Goal: Register for event/course

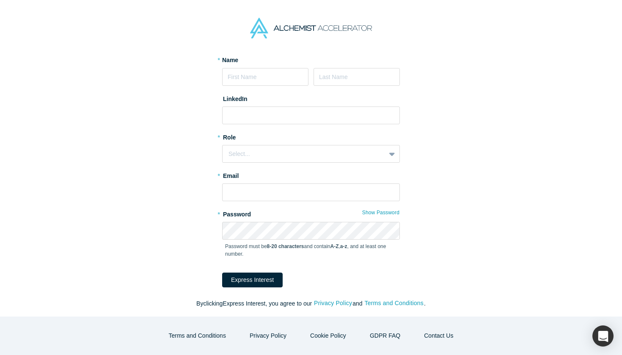
scroll to position [57, 0]
click at [260, 227] on div "* Password Show Password Password must be 8-20 characters and contain A-Z , a-z…" at bounding box center [311, 238] width 178 height 60
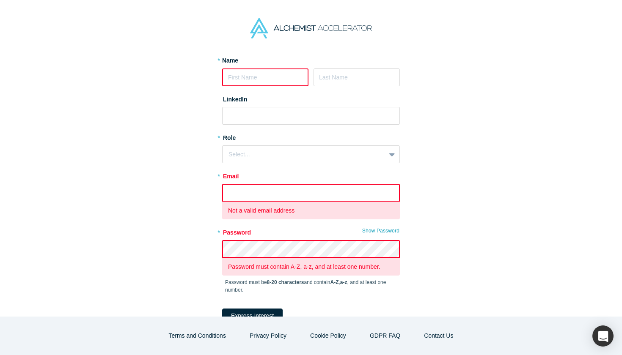
click at [267, 191] on input "text" at bounding box center [311, 193] width 178 height 18
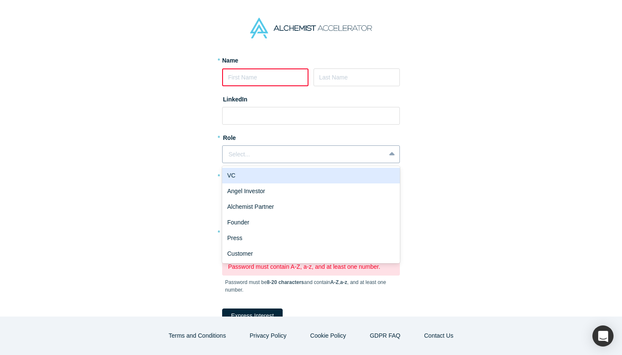
click at [291, 150] on div "Select..." at bounding box center [303, 154] width 151 height 9
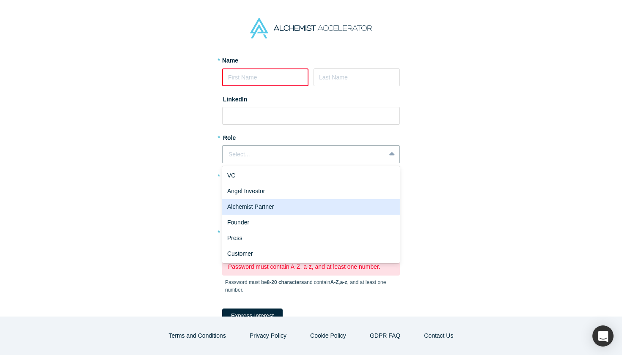
click at [260, 209] on div "Alchemist Partner" at bounding box center [311, 207] width 178 height 16
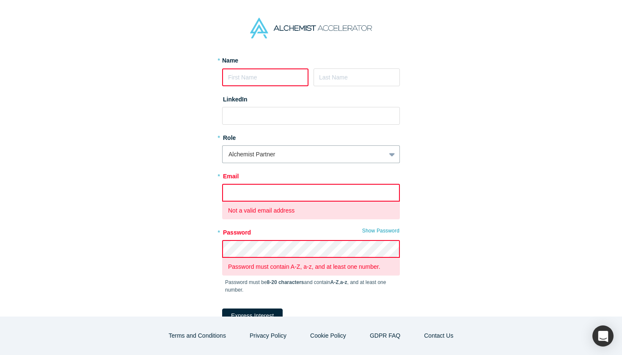
click at [286, 84] on input at bounding box center [265, 78] width 86 height 18
type input "[PERSON_NAME]"
click at [326, 113] on input at bounding box center [311, 116] width 178 height 18
click at [305, 150] on div "Alchemist Partner" at bounding box center [303, 154] width 151 height 9
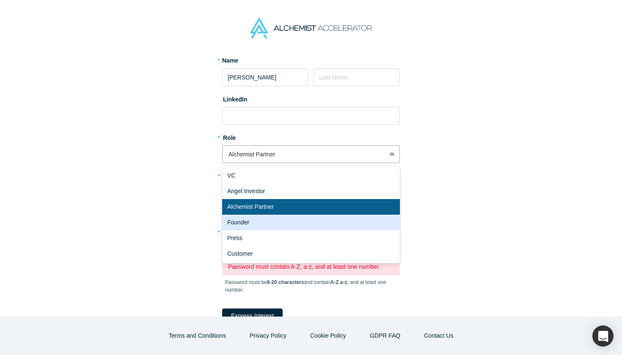
click at [274, 224] on div "Founder" at bounding box center [311, 223] width 178 height 16
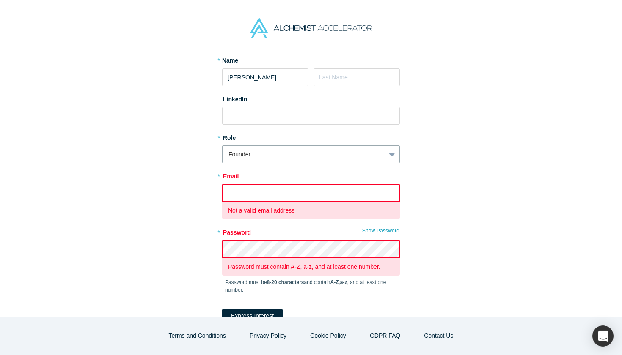
click at [273, 194] on input "text" at bounding box center [311, 193] width 178 height 18
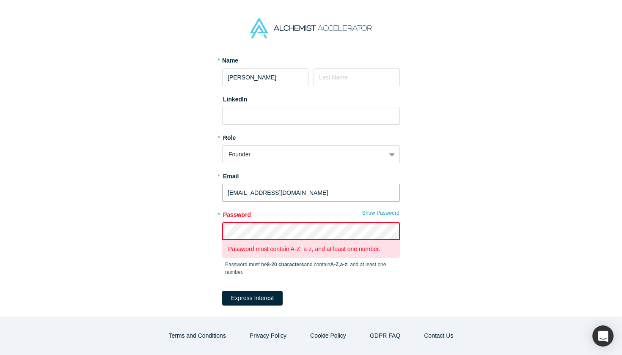
type input "[EMAIL_ADDRESS][DOMAIN_NAME]"
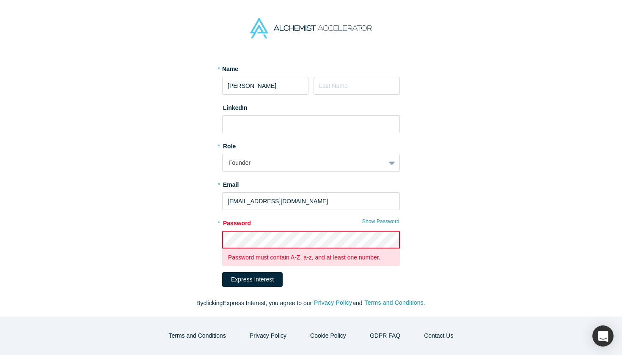
scroll to position [48, 0]
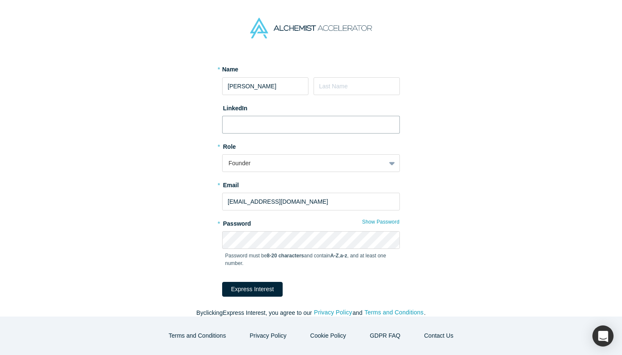
click at [243, 122] on input at bounding box center [311, 125] width 178 height 18
click at [300, 124] on input at bounding box center [311, 125] width 178 height 18
paste input "[URL][DOMAIN_NAME][PERSON_NAME]"
type input "[URL][DOMAIN_NAME][PERSON_NAME]"
type input "[PERSON_NAME]"
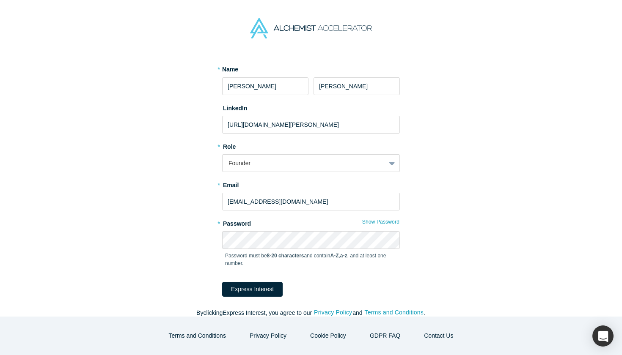
click at [435, 166] on div "Request an Invitation to Alchemist Demo Day Alchemist will be showcasing the st…" at bounding box center [310, 167] width 355 height 319
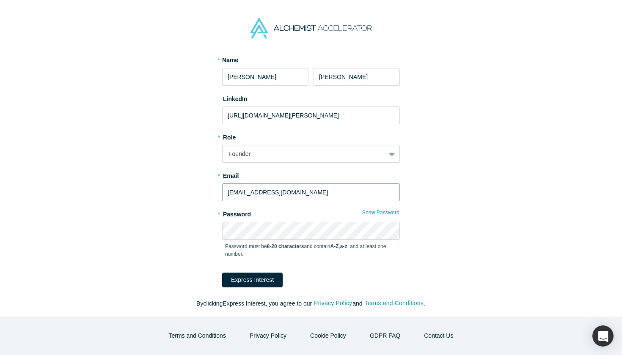
scroll to position [57, 0]
click at [373, 214] on button "Show Password" at bounding box center [381, 213] width 38 height 11
click at [210, 229] on div "Request an Invitation to Alchemist Demo Day Alchemist will be showcasing the st…" at bounding box center [310, 158] width 355 height 319
click at [249, 275] on button "Express Interest" at bounding box center [252, 280] width 60 height 15
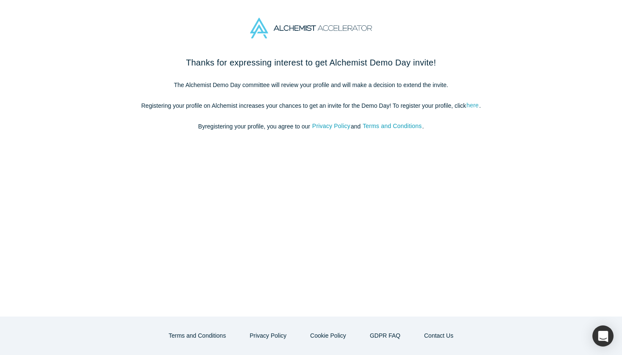
click at [473, 107] on link "here" at bounding box center [472, 106] width 13 height 10
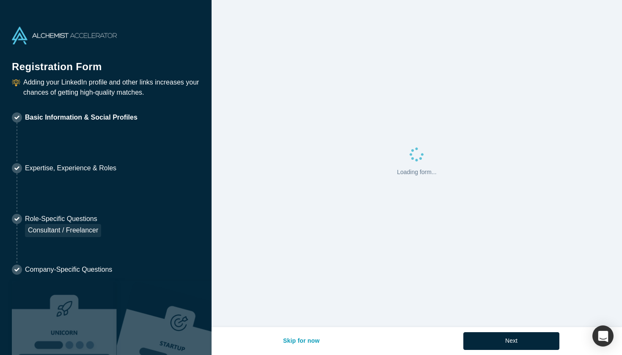
select select "US"
